Goal: Check status: Check status

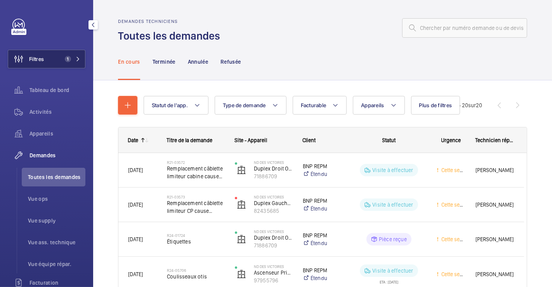
click at [44, 57] on button "Filtres 1" at bounding box center [47, 59] width 78 height 19
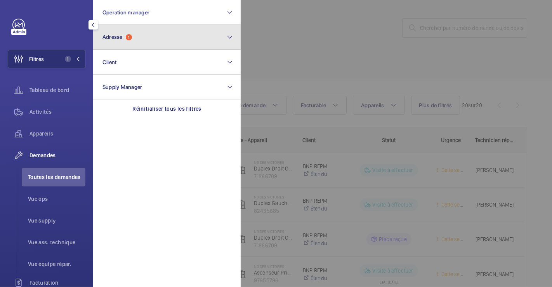
click at [120, 37] on span "Adresse" at bounding box center [113, 37] width 20 height 6
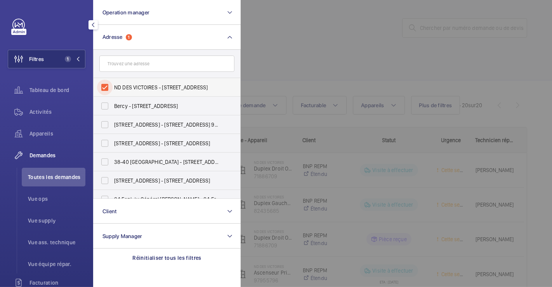
click at [108, 87] on input "ND DES VICTOIRES - 46 Rue Notre Dame des Victoires, 75002 PARIS, PARIS 75002" at bounding box center [105, 88] width 16 height 16
checkbox input "false"
click at [312, 64] on div at bounding box center [517, 143] width 552 height 287
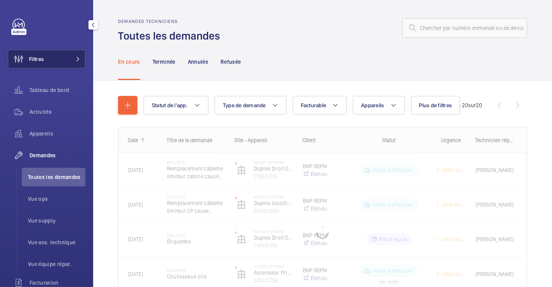
click at [42, 63] on span "Filtres" at bounding box center [36, 59] width 15 height 8
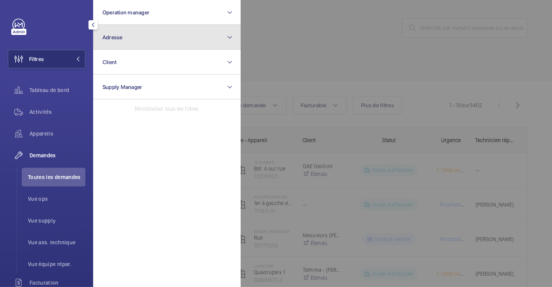
click at [137, 40] on button "Adresse" at bounding box center [167, 37] width 148 height 25
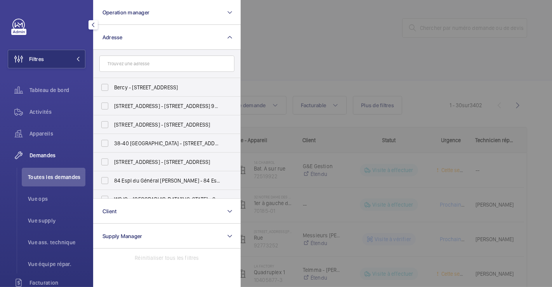
click at [128, 63] on input "text" at bounding box center [166, 64] width 135 height 16
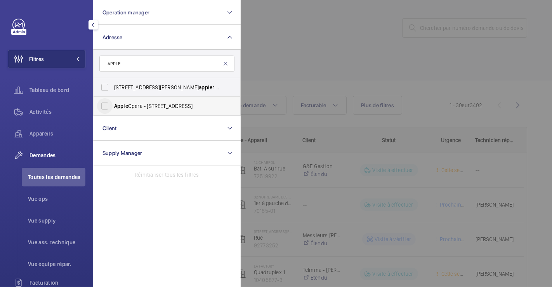
type input "APPLE"
click at [110, 106] on input "Apple Opéra - 12 Rue Halévy, PARIS 75009" at bounding box center [105, 106] width 16 height 16
checkbox input "true"
click at [47, 179] on span "Toutes les demandes" at bounding box center [56, 177] width 57 height 8
click at [332, 83] on div at bounding box center [517, 143] width 552 height 287
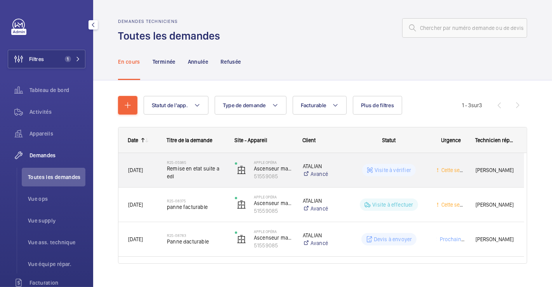
click at [200, 183] on div "R25-05985 Remise en etat suite a edl" at bounding box center [191, 170] width 67 height 35
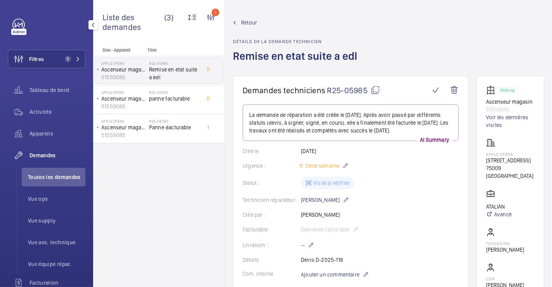
click at [374, 89] on mat-icon at bounding box center [375, 89] width 9 height 9
drag, startPoint x: 507, startPoint y: 107, endPoint x: 474, endPoint y: 109, distance: 33.5
click at [476, 109] on wm-front-card "Working Ascenseur magasin 51559085 Voir les dernières visites Apple Opéra 12 Ru…" at bounding box center [510, 213] width 68 height 274
copy p "51559085"
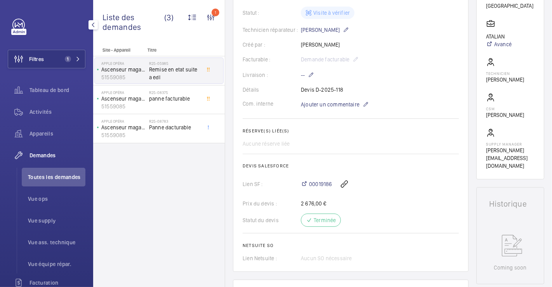
scroll to position [216, 0]
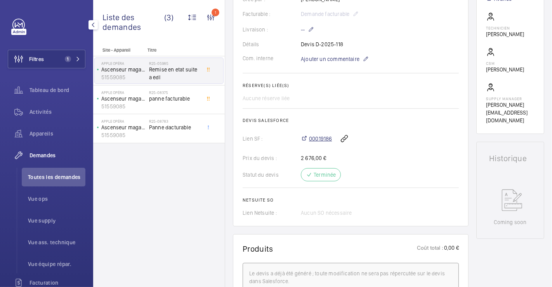
click at [327, 137] on span "00019186" at bounding box center [320, 139] width 23 height 8
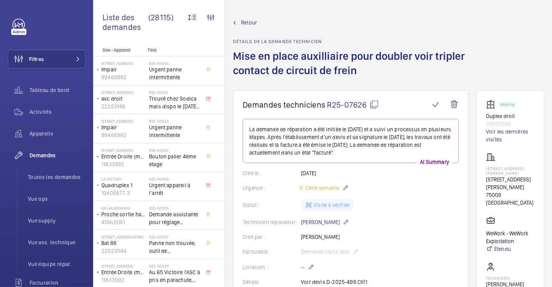
click at [374, 103] on mat-icon at bounding box center [374, 104] width 9 height 9
drag, startPoint x: 506, startPoint y: 121, endPoint x: 477, endPoint y: 123, distance: 29.6
click at [477, 123] on wm-front-card "Working Duplex droit 35850556 Voir les dernières visites 20B Rue la Fayette 20B…" at bounding box center [510, 237] width 68 height 294
copy p "35850556"
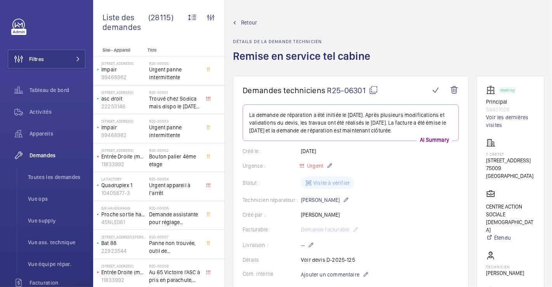
click at [372, 87] on mat-icon at bounding box center [373, 89] width 9 height 9
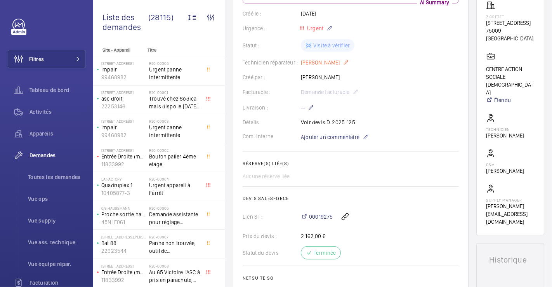
scroll to position [172, 0]
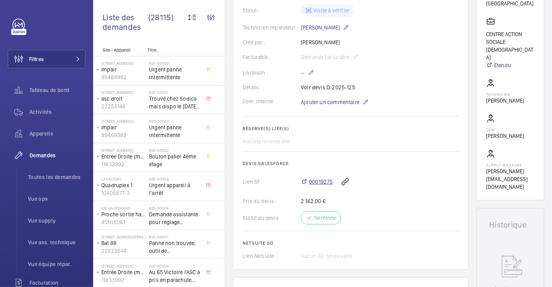
click at [319, 186] on span "00019275" at bounding box center [321, 182] width 24 height 8
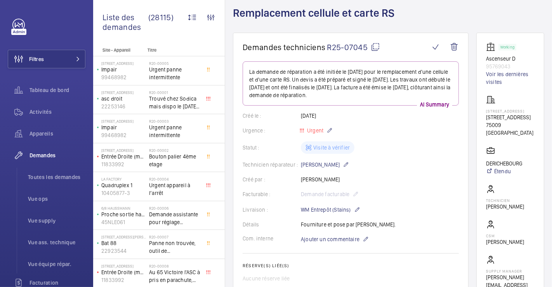
scroll to position [172, 0]
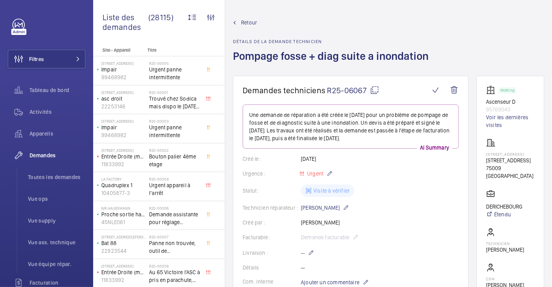
click at [377, 89] on mat-icon at bounding box center [374, 89] width 9 height 9
drag, startPoint x: 503, startPoint y: 110, endPoint x: 469, endPoint y: 108, distance: 34.2
copy p "95769043"
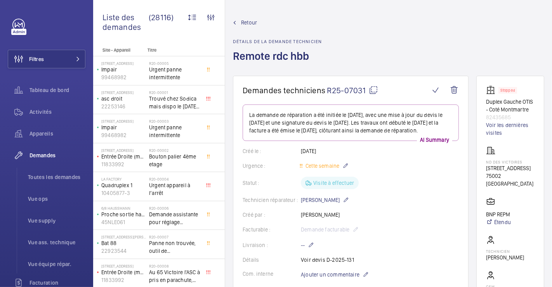
click at [370, 91] on mat-icon at bounding box center [373, 89] width 9 height 9
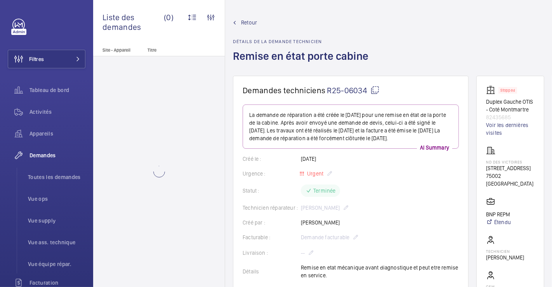
scroll to position [43, 0]
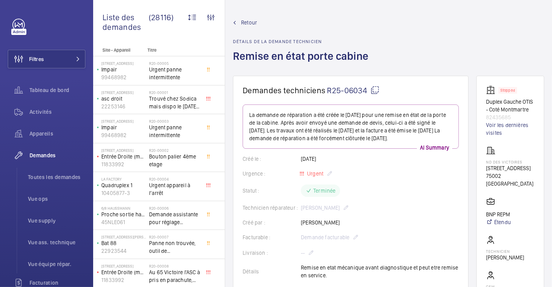
drag, startPoint x: 373, startPoint y: 89, endPoint x: 370, endPoint y: 105, distance: 15.7
click at [373, 89] on mat-icon at bounding box center [374, 89] width 9 height 9
